Goal: Check status: Check status

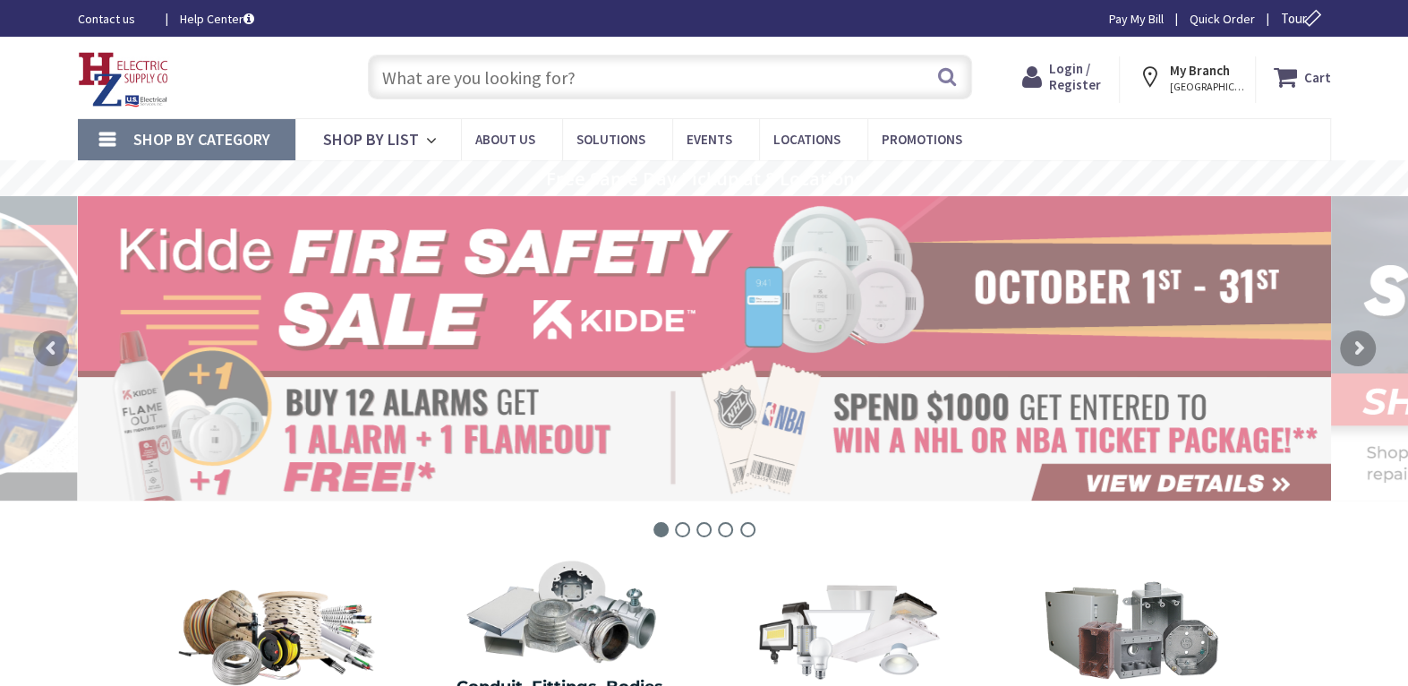
click at [1123, 20] on link "Pay My Bill" at bounding box center [1136, 19] width 55 height 18
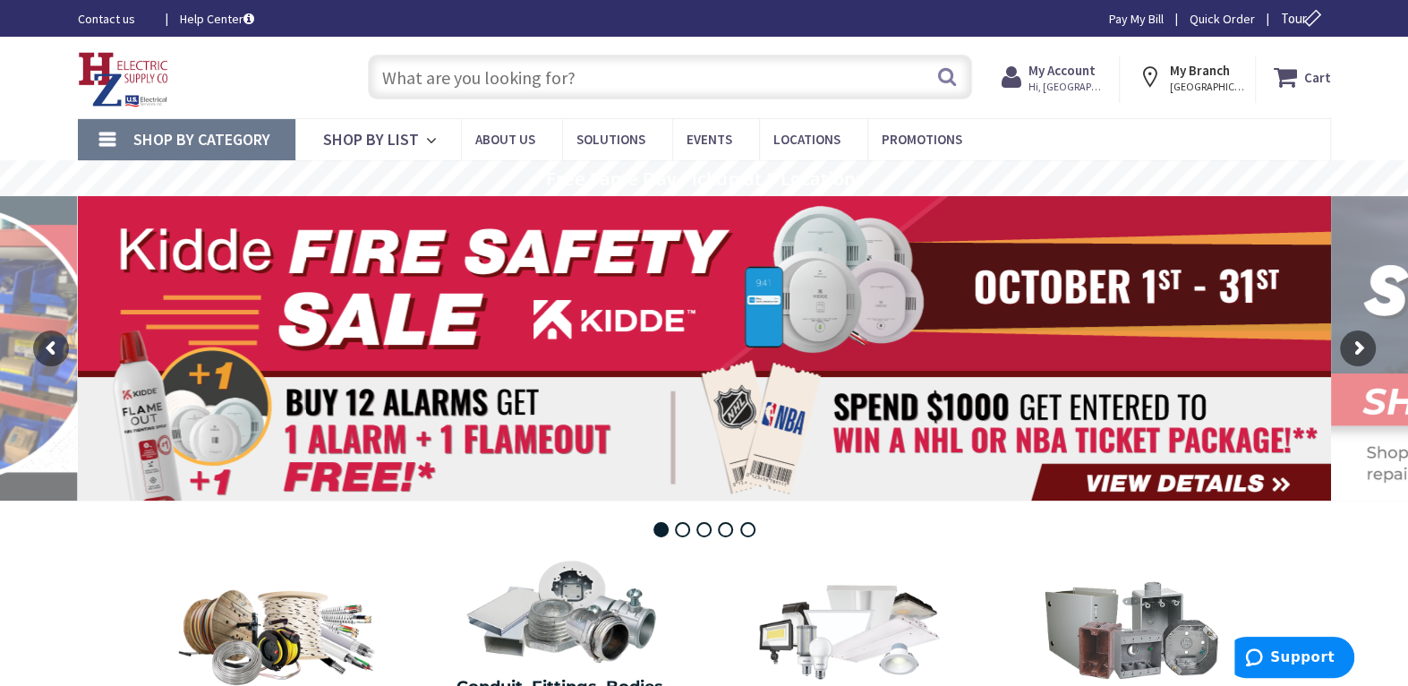
click at [1029, 83] on icon at bounding box center [1015, 77] width 27 height 32
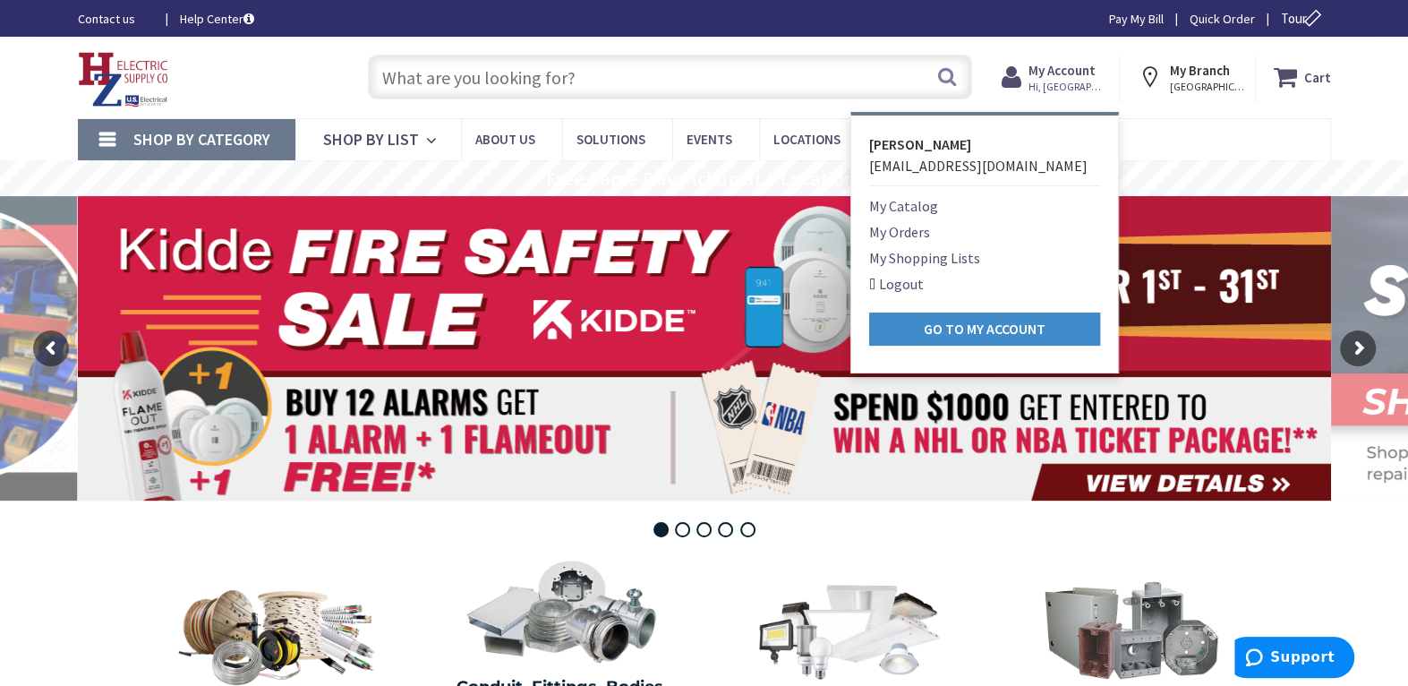
click at [903, 230] on link "My Orders" at bounding box center [899, 231] width 61 height 21
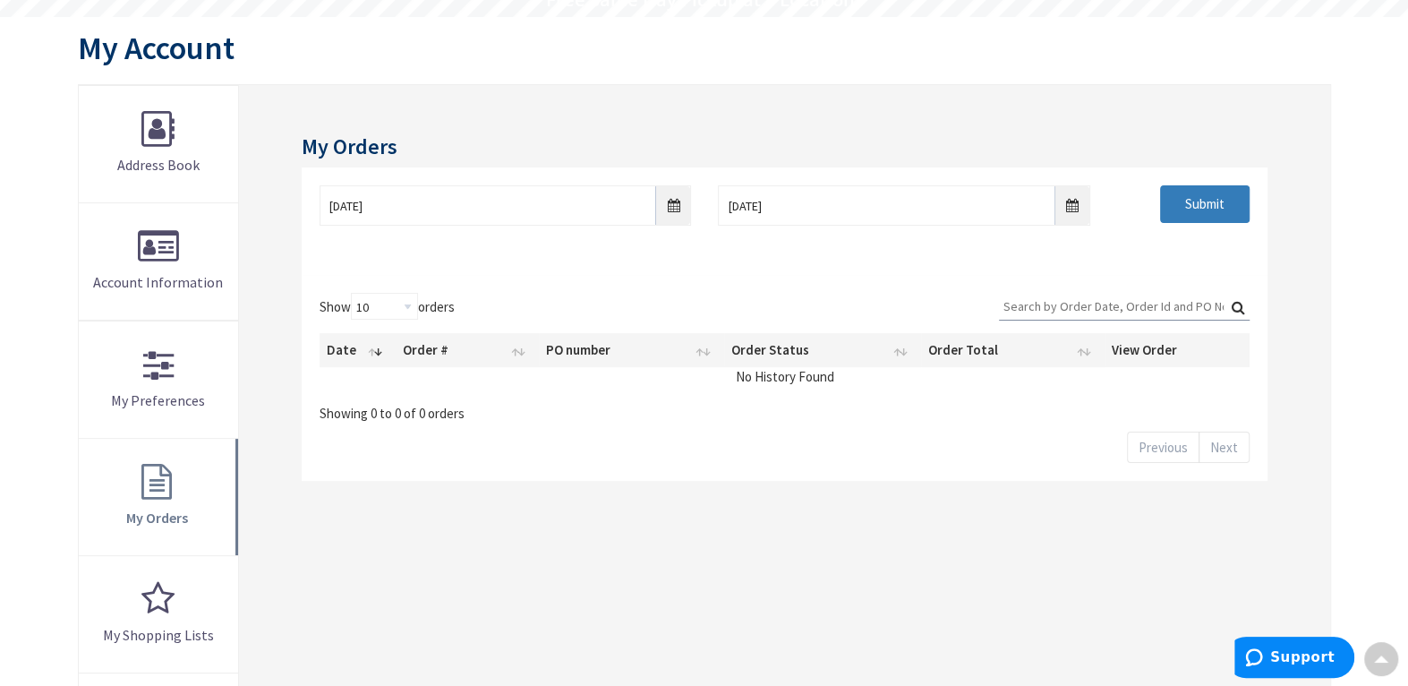
click at [1189, 194] on input "Submit" at bounding box center [1205, 204] width 90 height 38
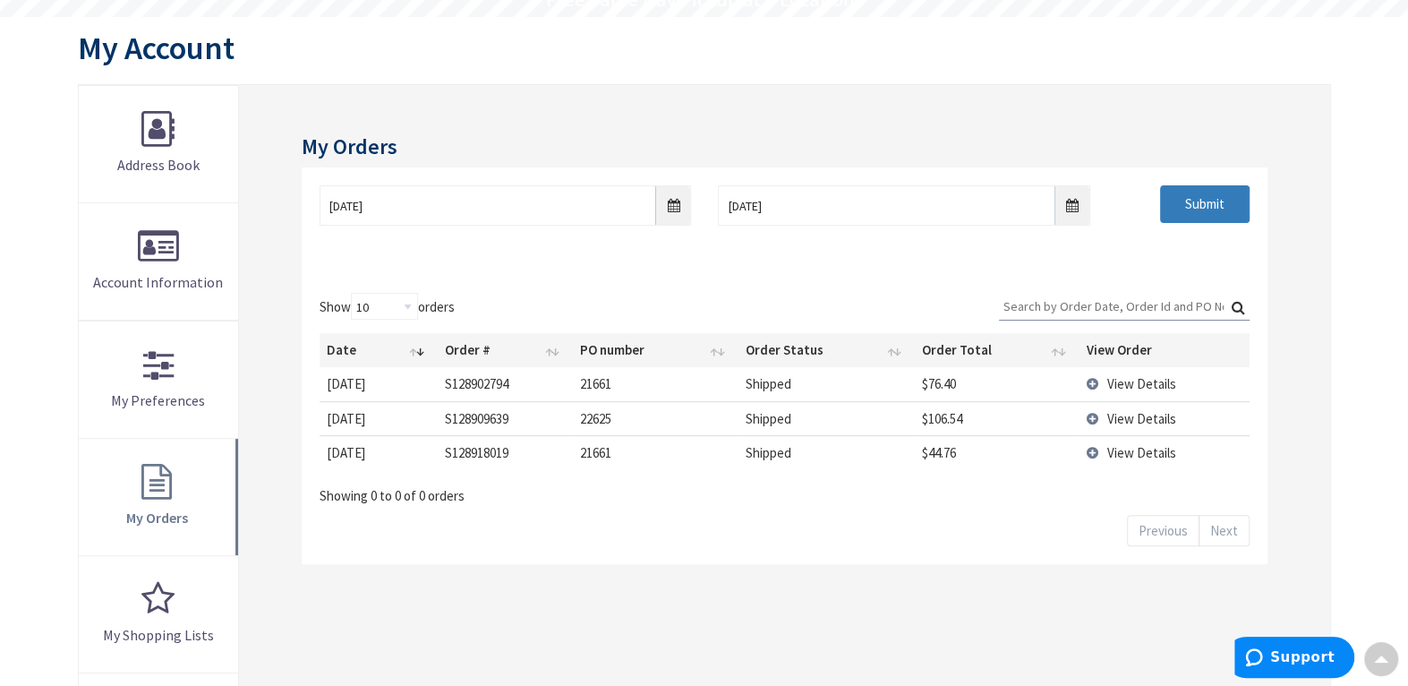
scroll to position [181, 0]
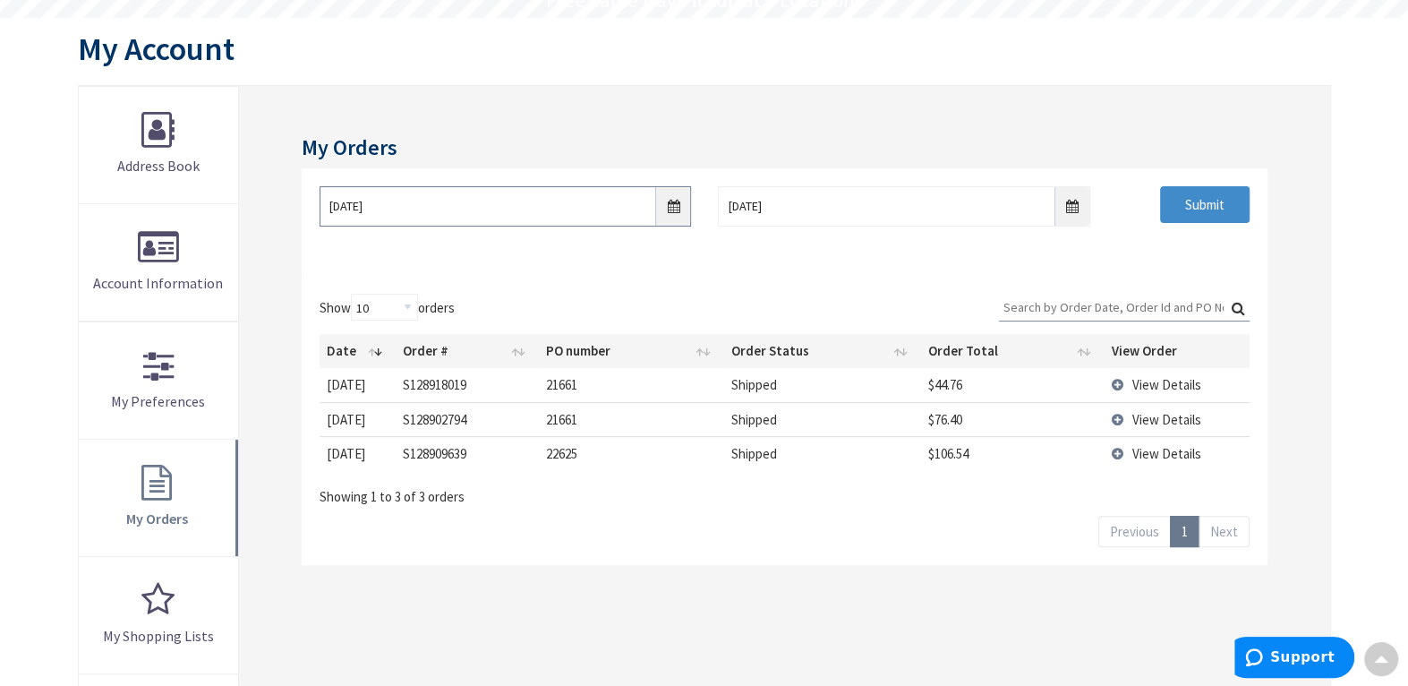
click at [674, 208] on input "[DATE]" at bounding box center [506, 206] width 372 height 40
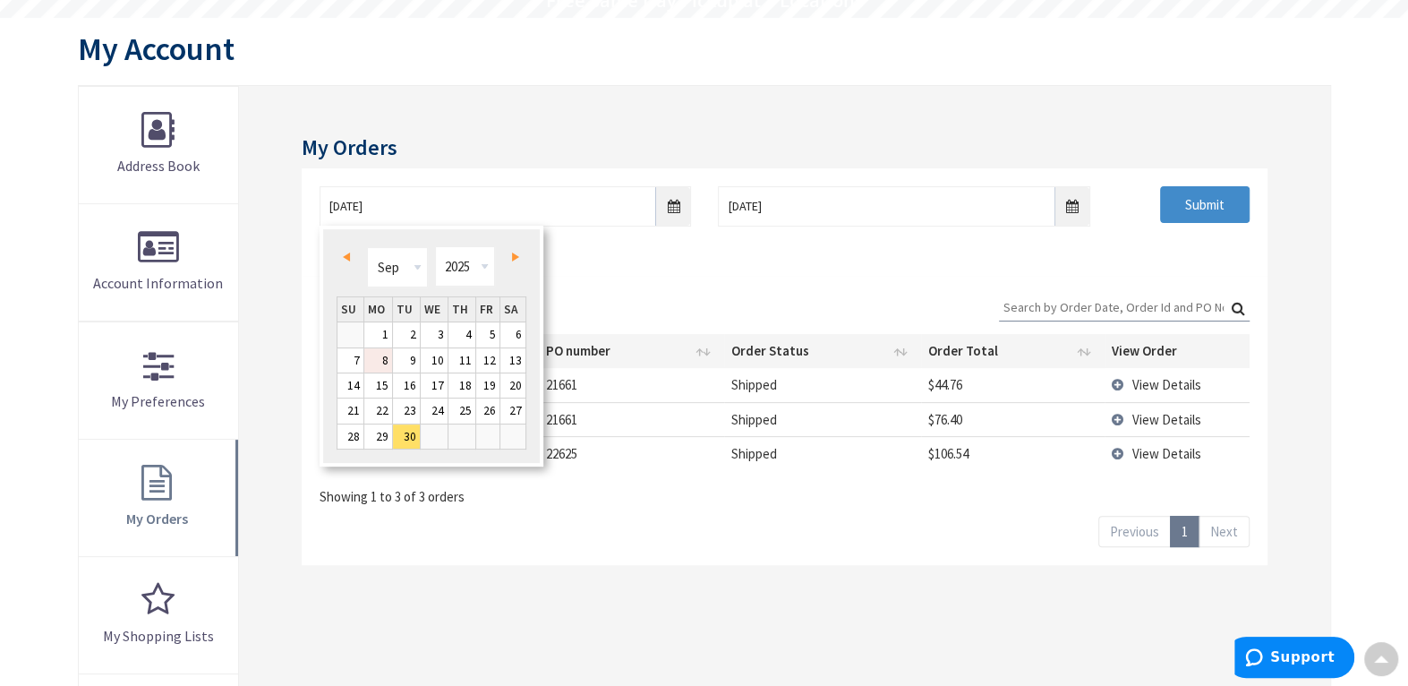
click at [383, 355] on link "8" at bounding box center [378, 360] width 28 height 24
type input "[DATE]"
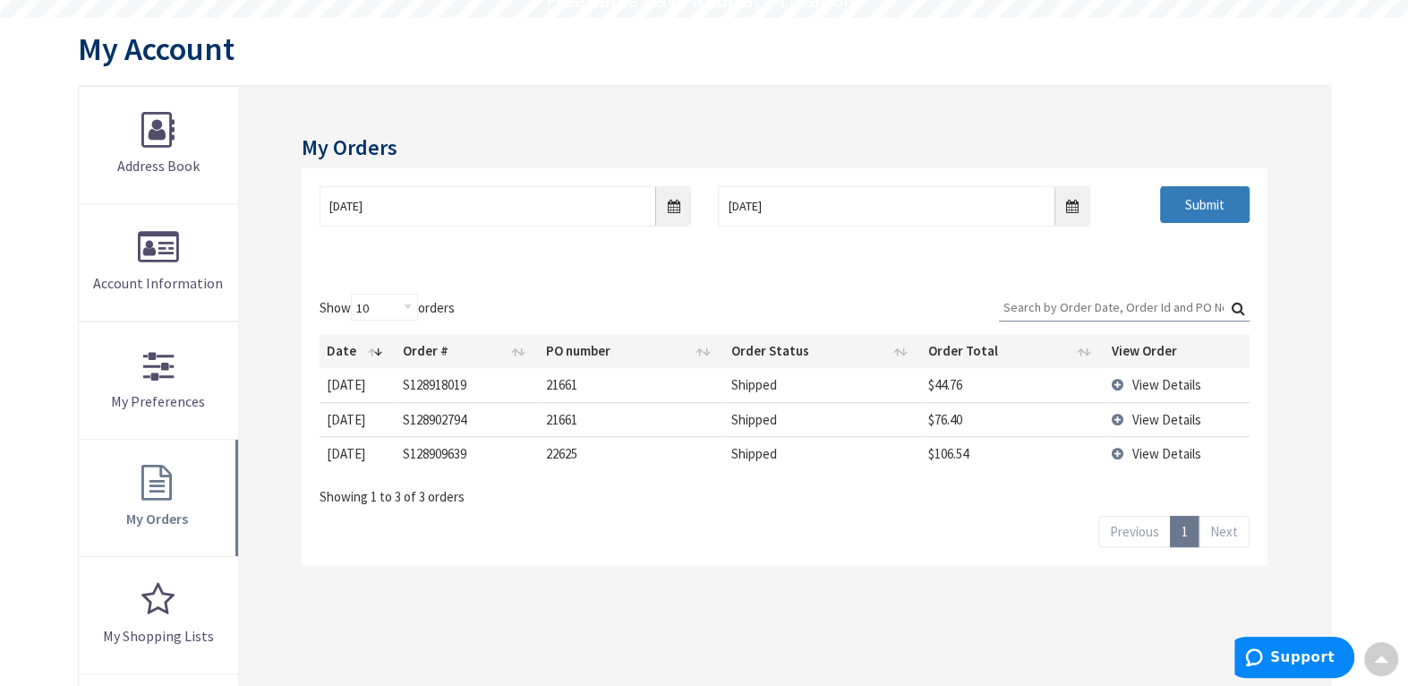
click at [1176, 203] on input "Submit" at bounding box center [1205, 205] width 90 height 38
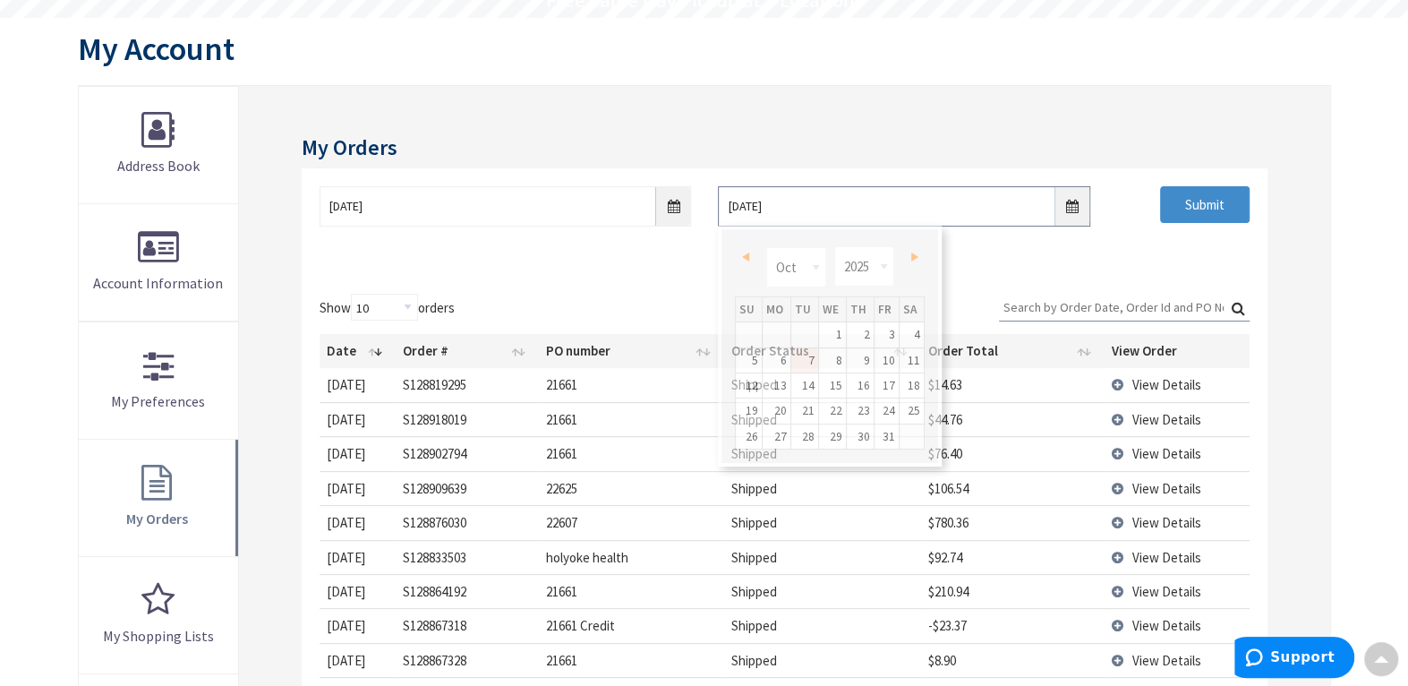
click at [1064, 204] on input "[DATE]" at bounding box center [904, 206] width 372 height 40
click at [845, 363] on link "8" at bounding box center [832, 360] width 27 height 24
type input "[DATE]"
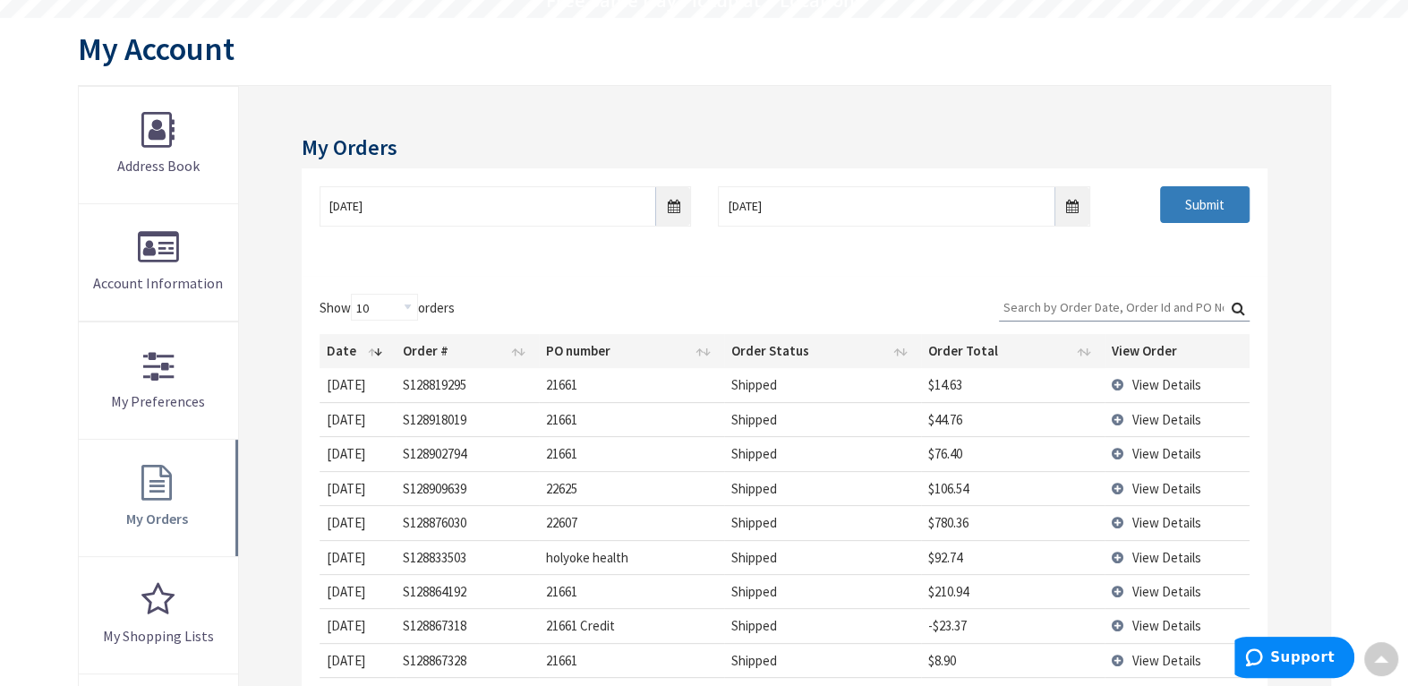
click at [1223, 218] on input "Submit" at bounding box center [1205, 205] width 90 height 38
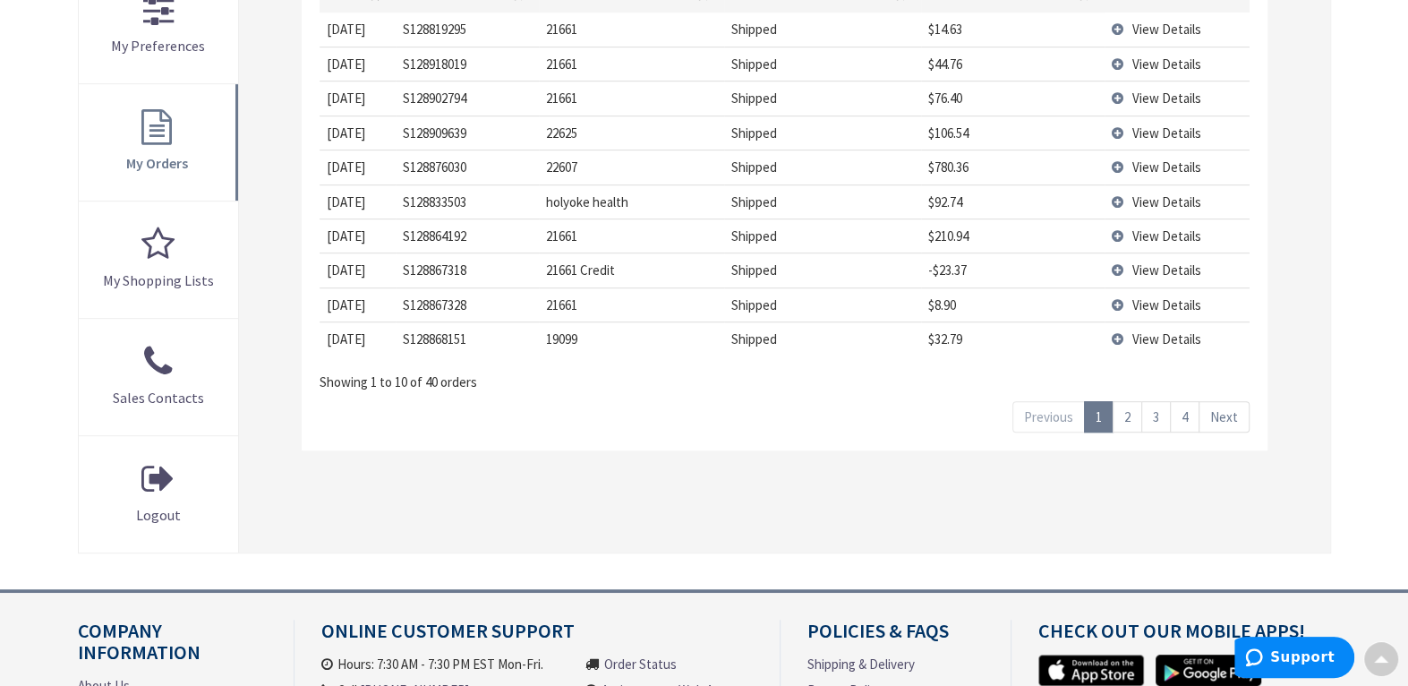
scroll to position [539, 0]
